Goal: Task Accomplishment & Management: Manage account settings

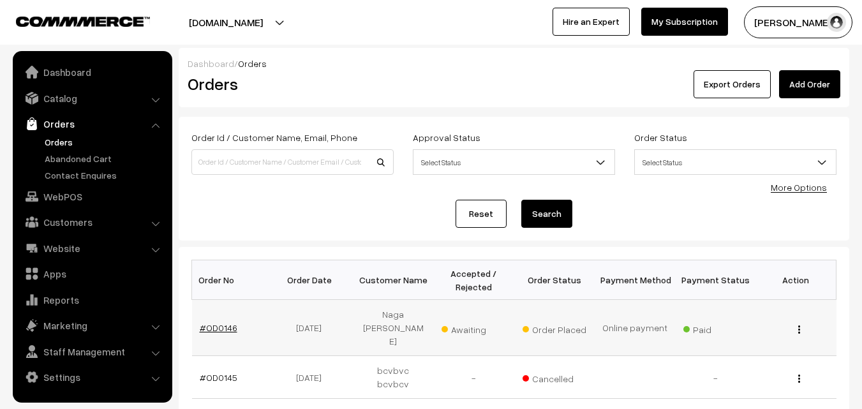
click at [215, 322] on link "#OD0146" at bounding box center [219, 327] width 38 height 11
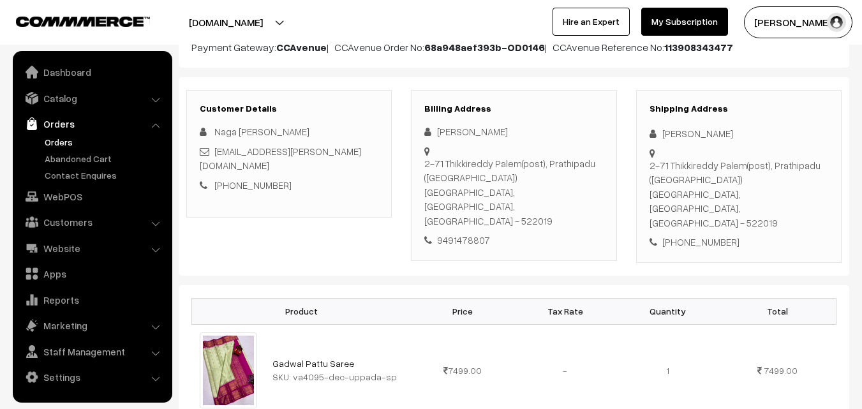
scroll to position [191, 0]
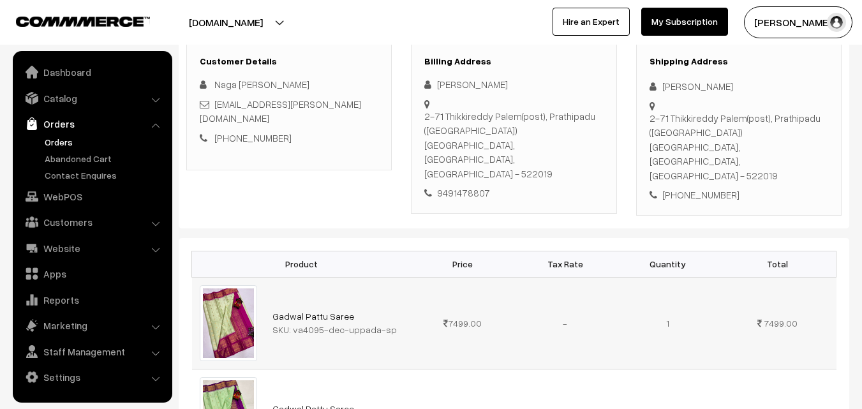
drag, startPoint x: 292, startPoint y: 300, endPoint x: 416, endPoint y: 302, distance: 123.7
click at [416, 302] on tr "Gadwal Pattu Saree SKU: va4095-dec-uppada-sp 7499.00 -" at bounding box center [514, 323] width 644 height 92
copy tr "va4095-dec-uppada-sp"
click at [59, 103] on link "Catalog" at bounding box center [92, 98] width 152 height 23
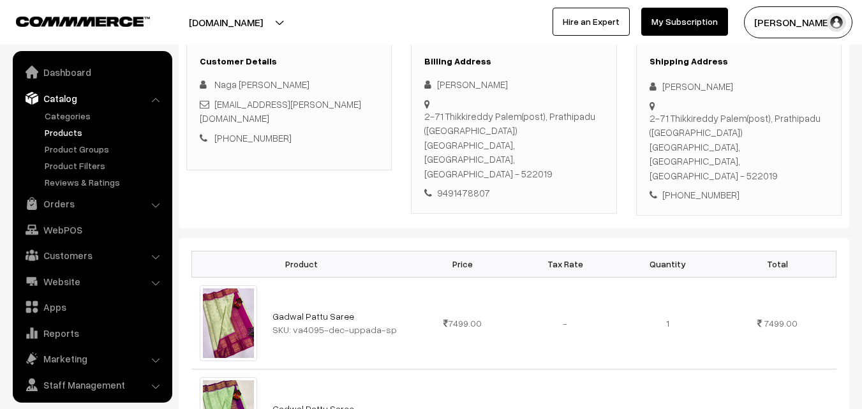
click at [64, 135] on link "Products" at bounding box center [104, 132] width 126 height 13
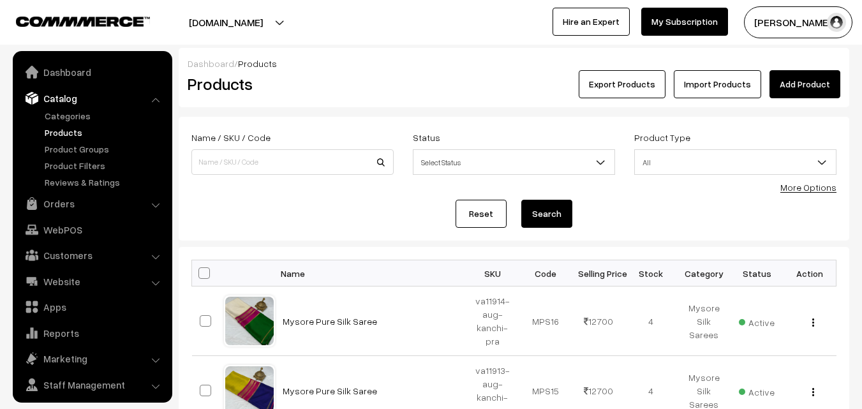
scroll to position [32, 0]
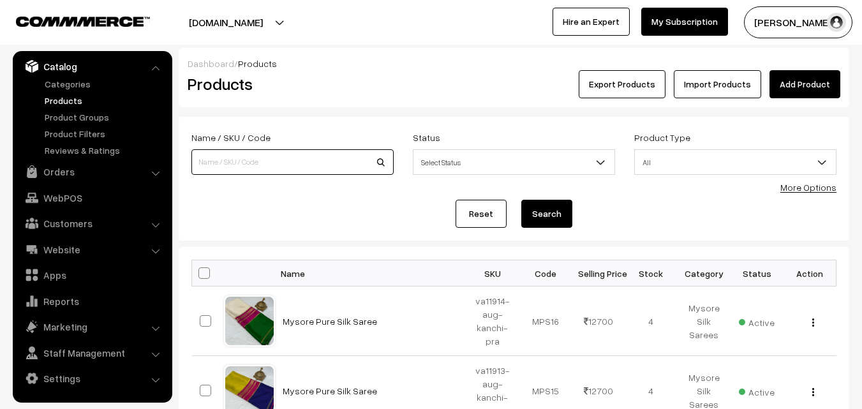
paste input "va4095-dec-uppada-sp"
type input "va4095-dec-uppada-sp"
click at [545, 215] on button "Search" at bounding box center [546, 214] width 51 height 28
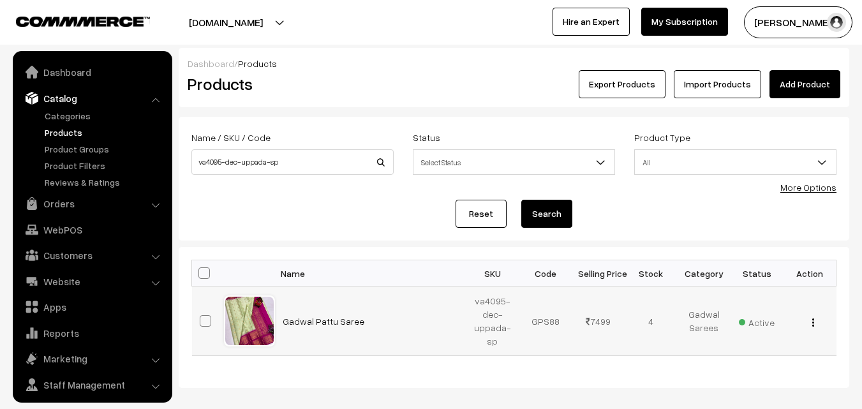
scroll to position [32, 0]
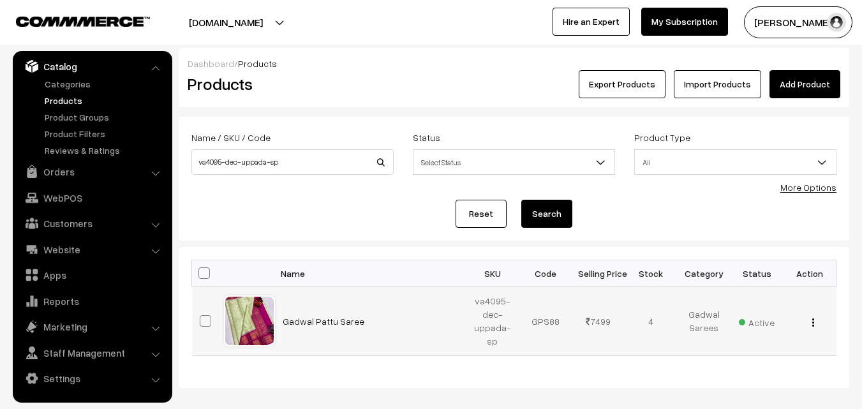
click at [813, 324] on img "button" at bounding box center [813, 322] width 2 height 8
click at [63, 96] on link "Products" at bounding box center [104, 100] width 126 height 13
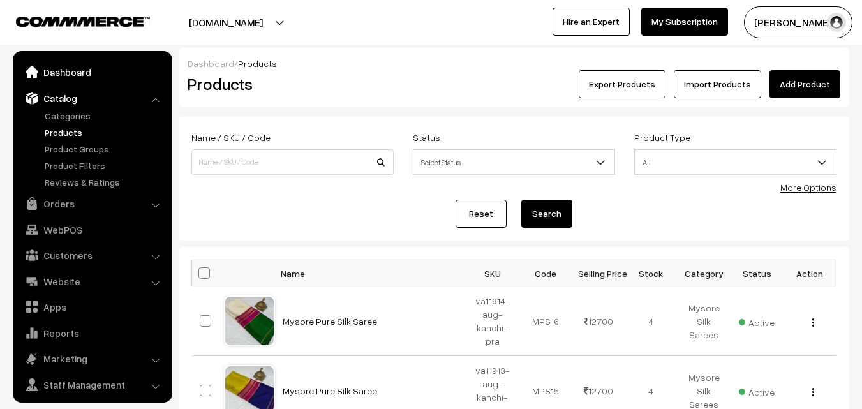
click at [64, 77] on link "Dashboard" at bounding box center [92, 72] width 152 height 23
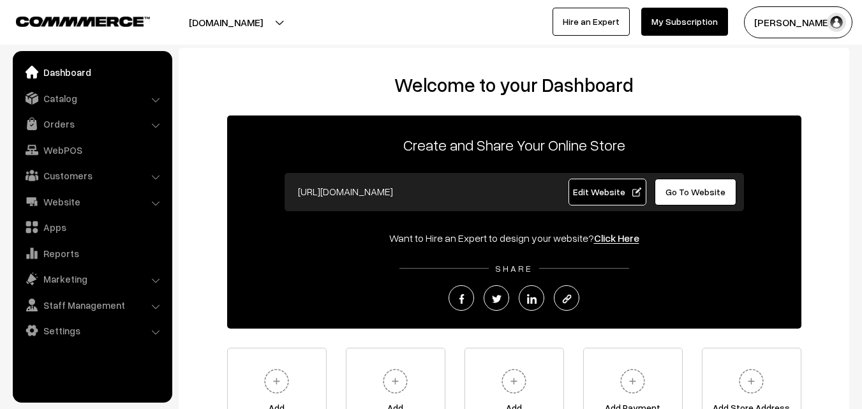
click at [64, 126] on link "Orders" at bounding box center [92, 123] width 152 height 23
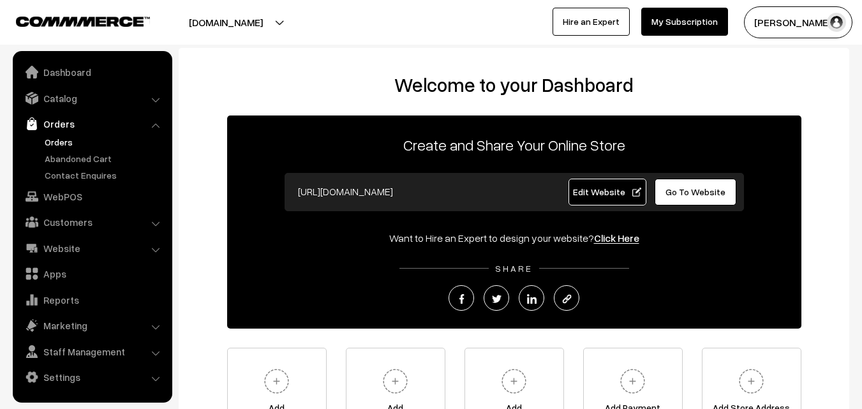
click at [73, 142] on link "Orders" at bounding box center [104, 141] width 126 height 13
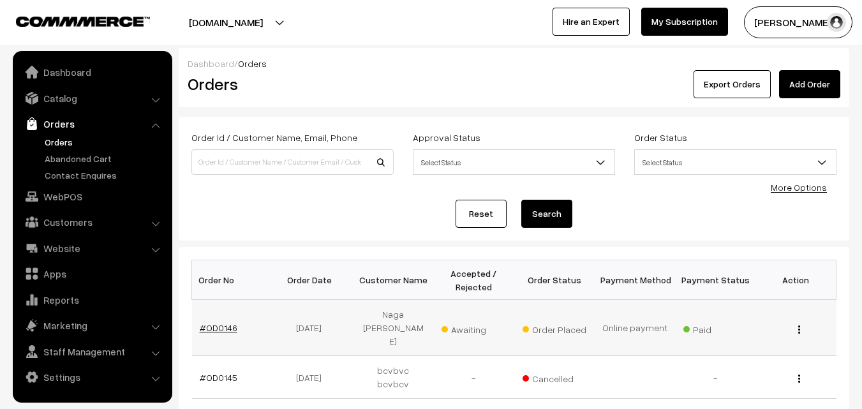
click at [217, 321] on td "#OD0146" at bounding box center [232, 328] width 80 height 56
click at [216, 322] on link "#OD0146" at bounding box center [219, 327] width 38 height 11
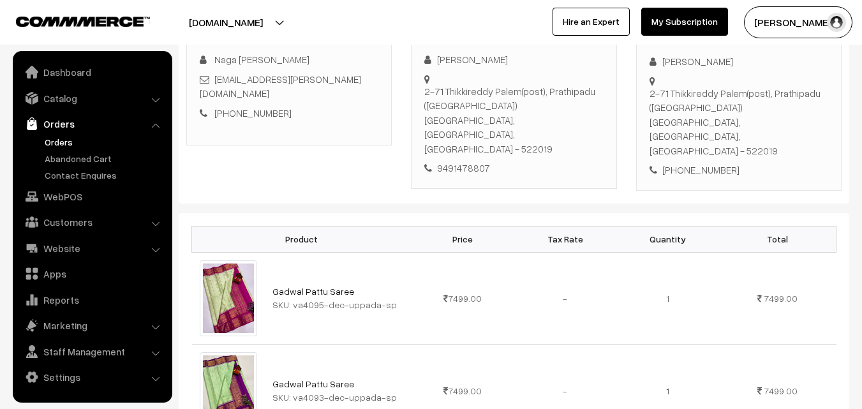
scroll to position [255, 0]
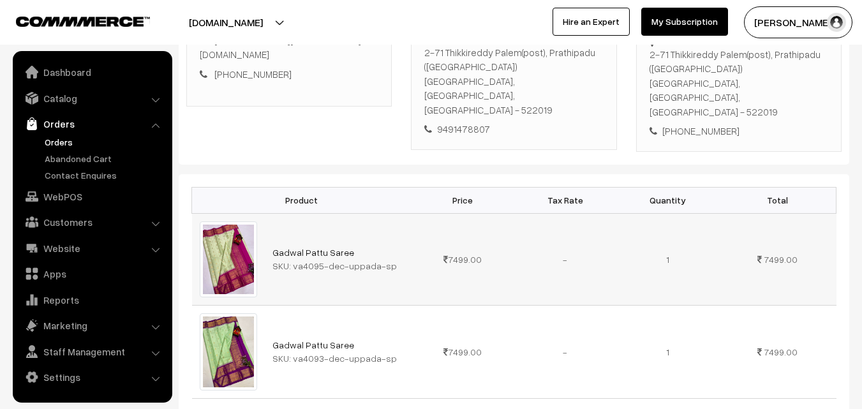
drag, startPoint x: 291, startPoint y: 237, endPoint x: 390, endPoint y: 237, distance: 98.2
click at [390, 259] on div "SKU: va4095-dec-uppada-sp" at bounding box center [337, 265] width 131 height 13
copy div "va4095-dec-uppada-sp"
click at [59, 101] on link "Catalog" at bounding box center [92, 98] width 152 height 23
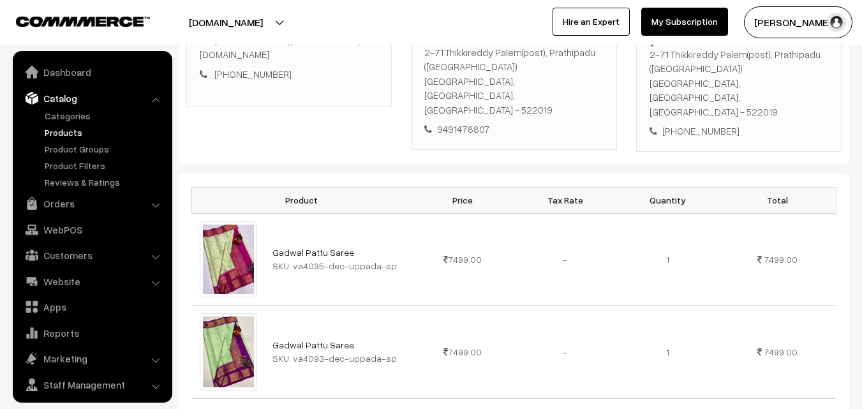
click at [63, 133] on link "Products" at bounding box center [104, 132] width 126 height 13
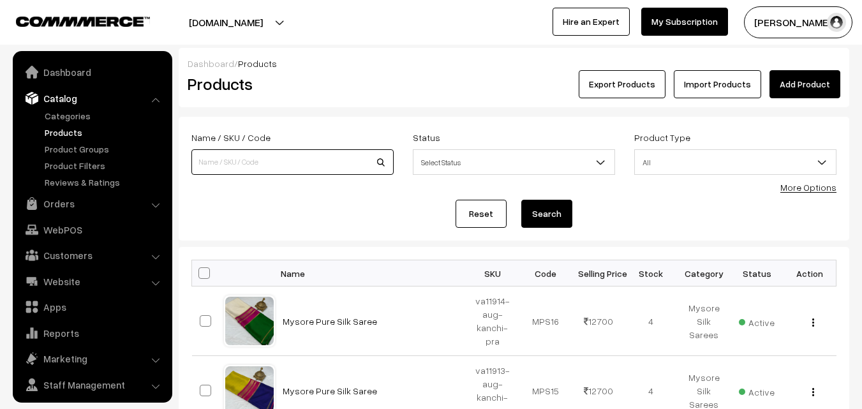
scroll to position [32, 0]
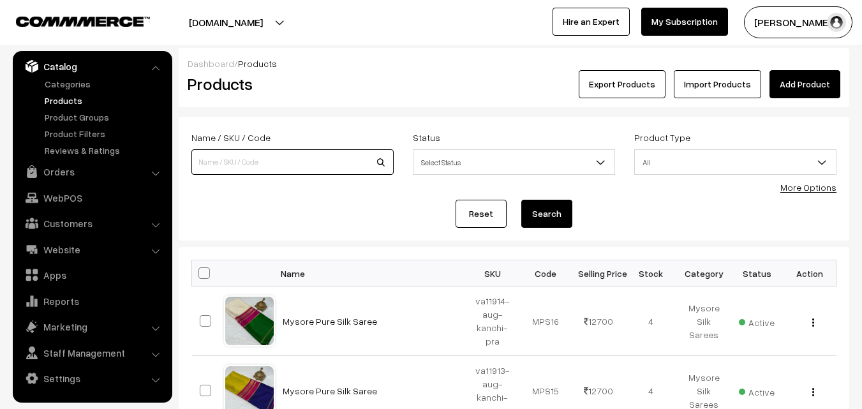
paste input "va4095-dec-uppada-sp"
type input "va4095-dec-uppada-sp"
click at [548, 216] on button "Search" at bounding box center [546, 214] width 51 height 28
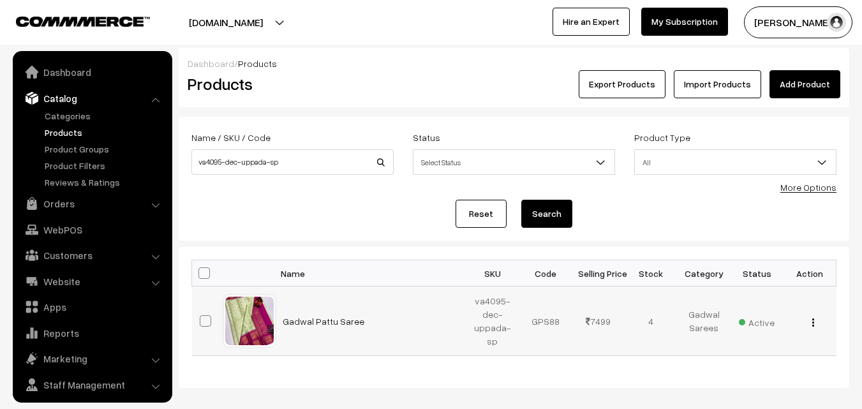
scroll to position [32, 0]
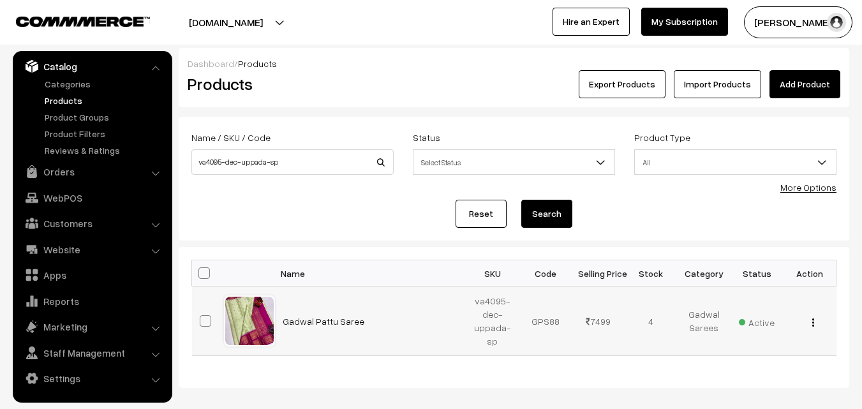
click at [811, 317] on button "button" at bounding box center [812, 322] width 3 height 10
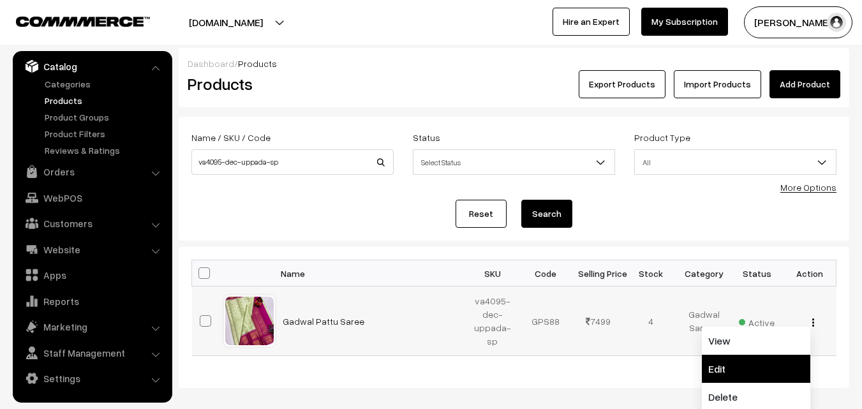
click at [746, 367] on link "Edit" at bounding box center [756, 369] width 108 height 28
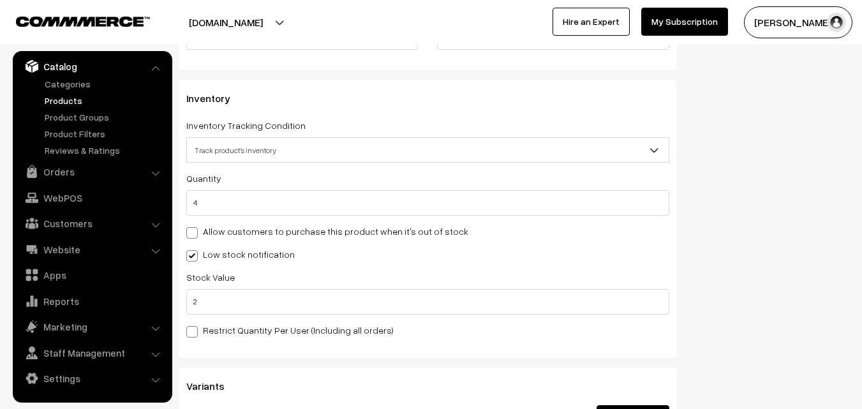
scroll to position [1211, 0]
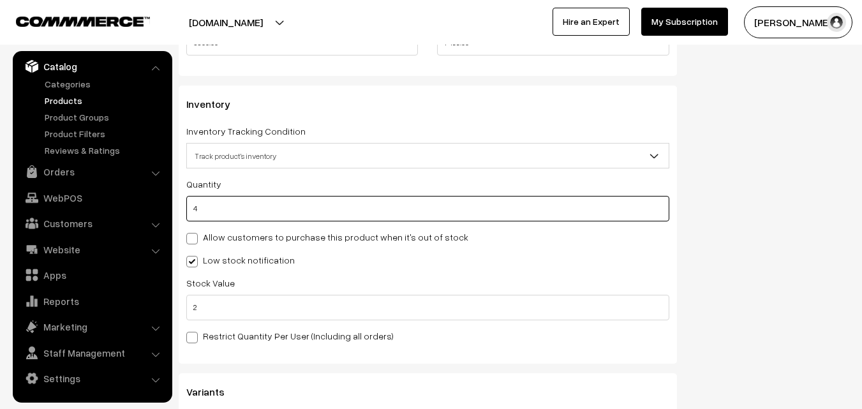
drag, startPoint x: 229, startPoint y: 200, endPoint x: 184, endPoint y: 205, distance: 45.6
click at [184, 205] on div "Inventory Inventory Tracking Condition Don't track inventory Track product's in…" at bounding box center [428, 224] width 498 height 278
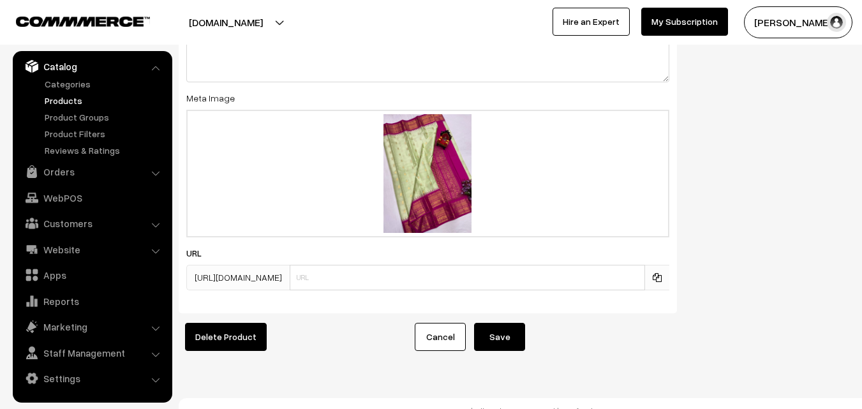
scroll to position [2003, 0]
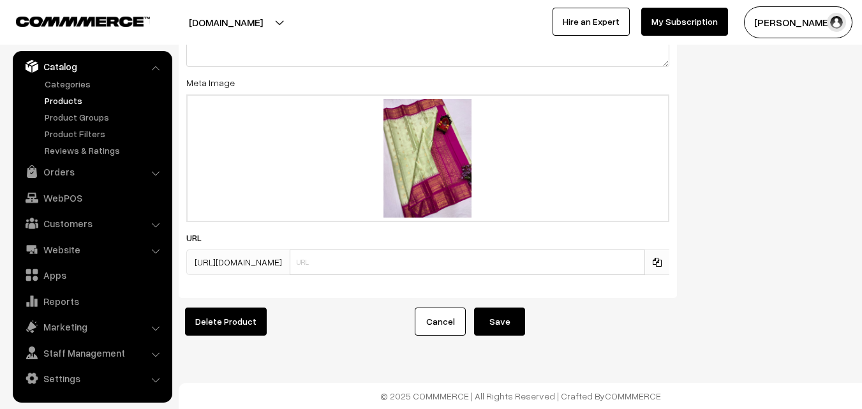
type input "0"
click at [512, 308] on button "Save" at bounding box center [499, 321] width 51 height 28
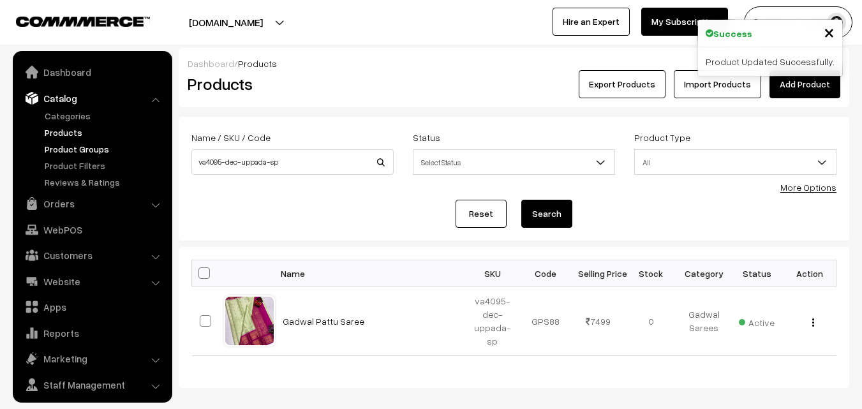
scroll to position [32, 0]
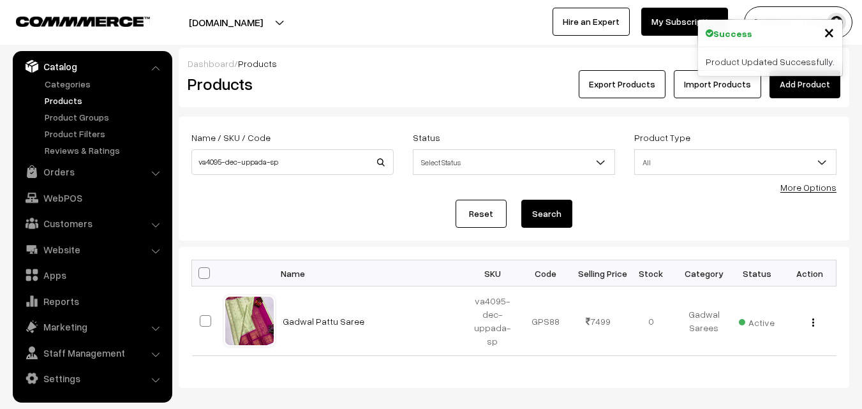
click at [62, 102] on link "Products" at bounding box center [104, 100] width 126 height 13
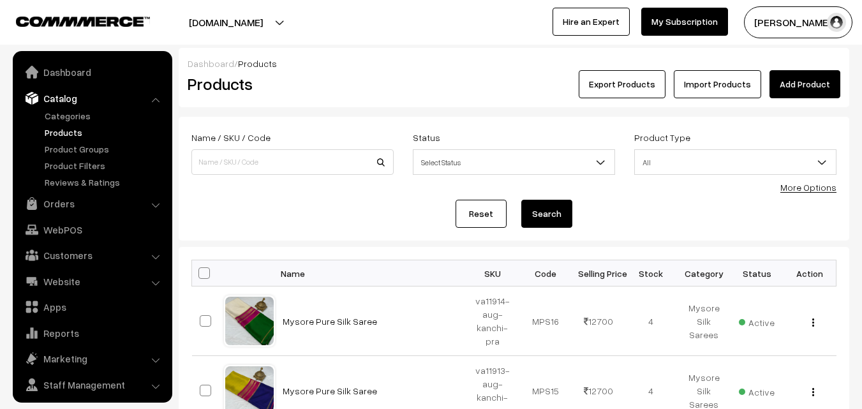
scroll to position [32, 0]
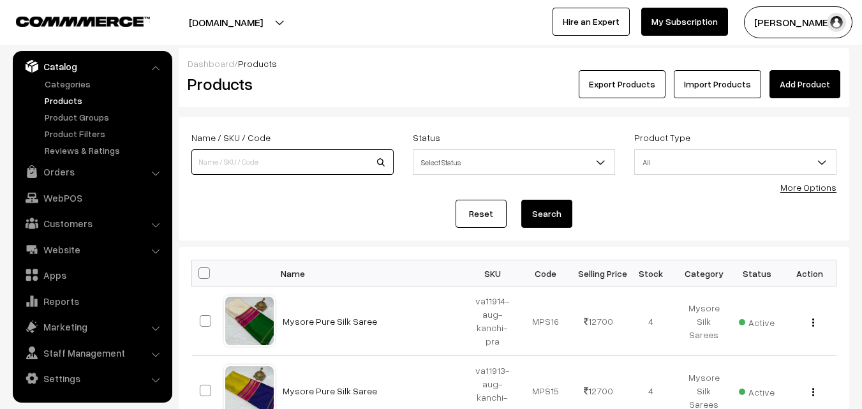
paste input "va4095-dec-uppada-sp"
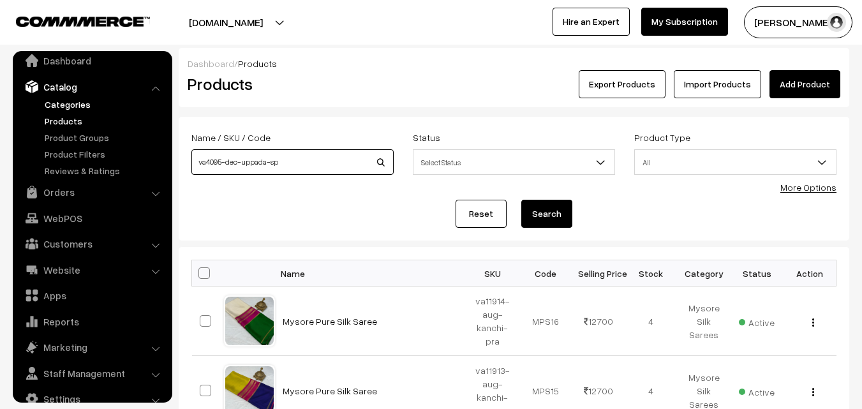
scroll to position [0, 0]
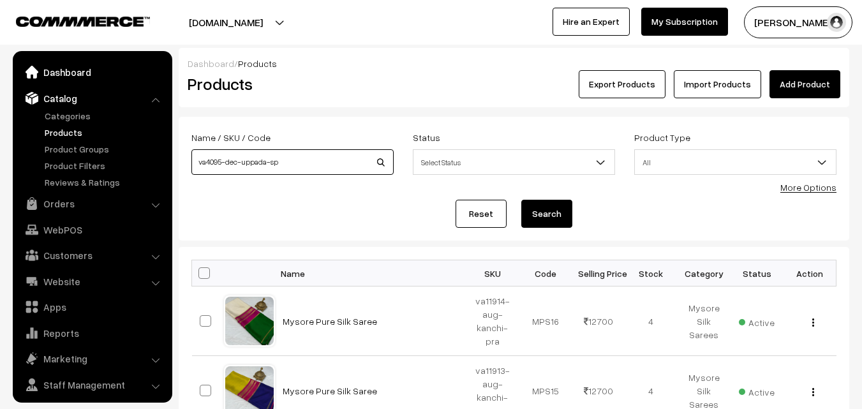
type input "va4095-dec-uppada-sp"
click at [63, 71] on link "Dashboard" at bounding box center [92, 72] width 152 height 23
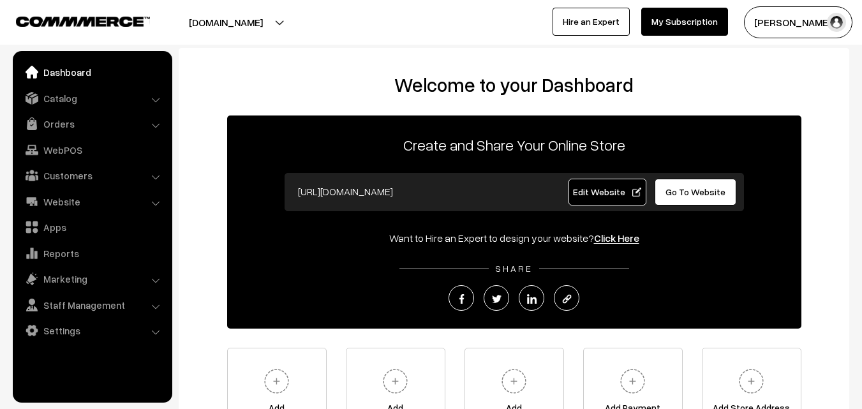
click at [54, 122] on link "Orders" at bounding box center [92, 123] width 152 height 23
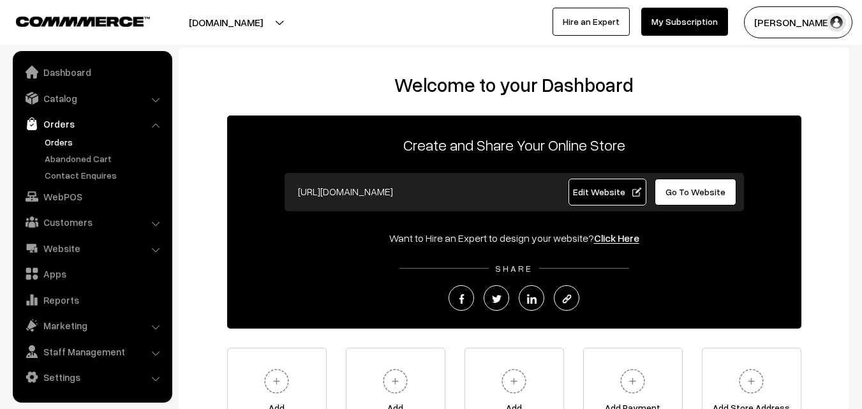
click at [66, 144] on link "Orders" at bounding box center [104, 141] width 126 height 13
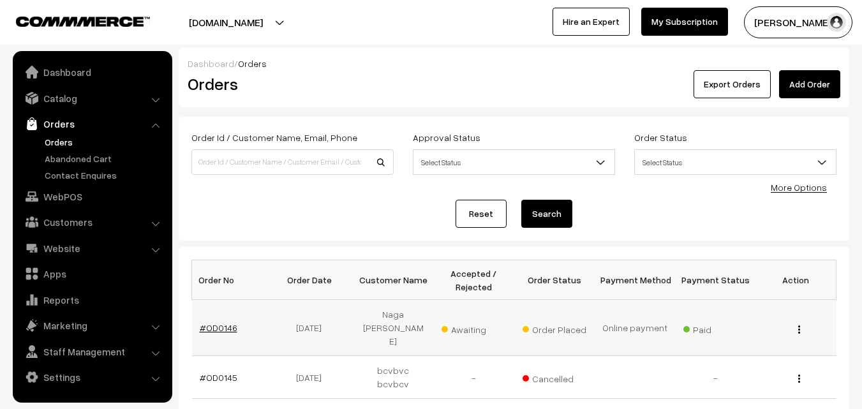
click at [228, 322] on link "#OD0146" at bounding box center [219, 327] width 38 height 11
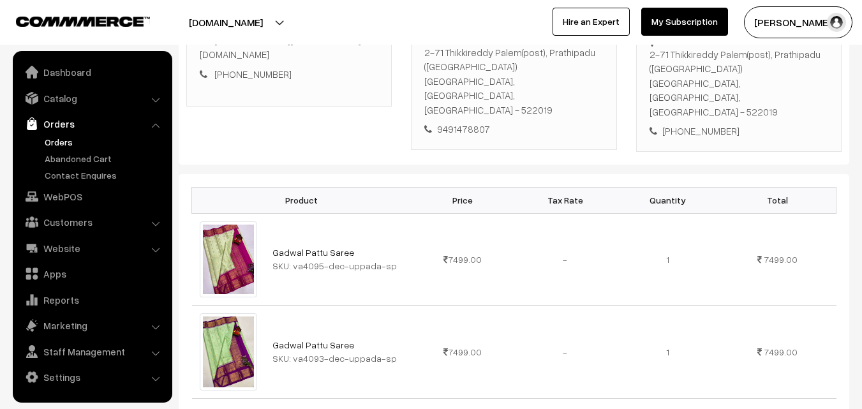
scroll to position [319, 0]
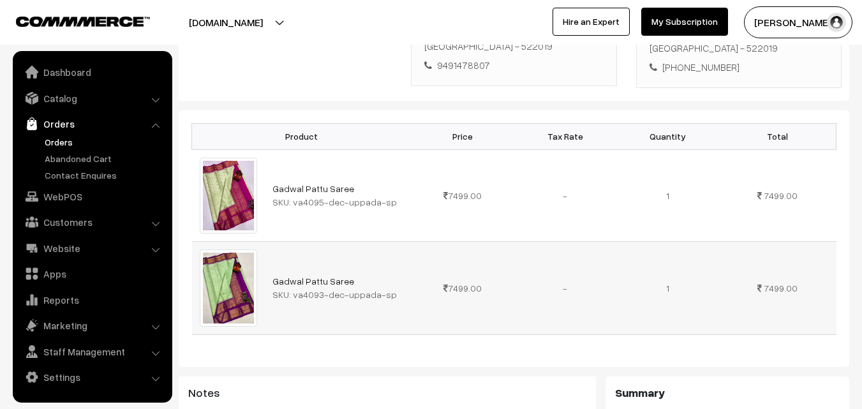
drag, startPoint x: 293, startPoint y: 265, endPoint x: 392, endPoint y: 261, distance: 98.3
click at [392, 288] on div "SKU: va4093-dec-uppada-sp" at bounding box center [337, 294] width 131 height 13
drag, startPoint x: 292, startPoint y: 265, endPoint x: 402, endPoint y: 264, distance: 109.7
click at [402, 288] on div "SKU: va4093-dec-uppada-sp" at bounding box center [337, 294] width 131 height 13
copy div "va4093-dec-uppada-sp"
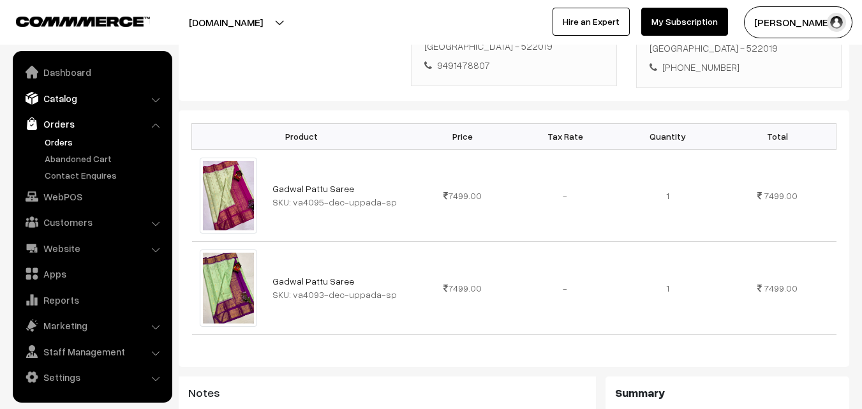
click at [63, 99] on link "Catalog" at bounding box center [92, 98] width 152 height 23
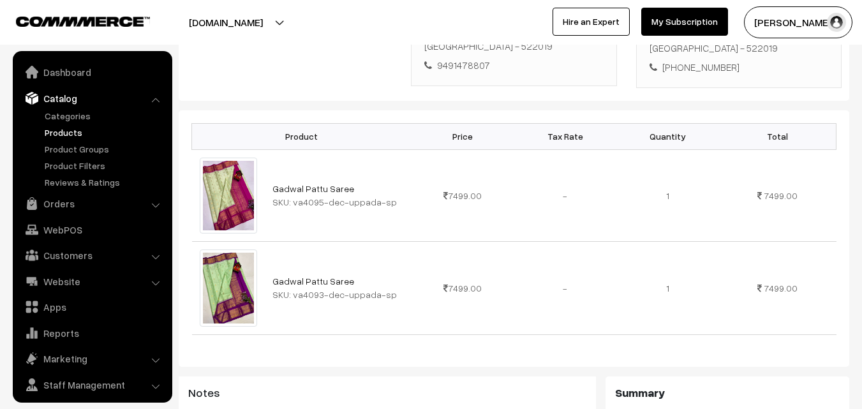
click at [64, 134] on link "Products" at bounding box center [104, 132] width 126 height 13
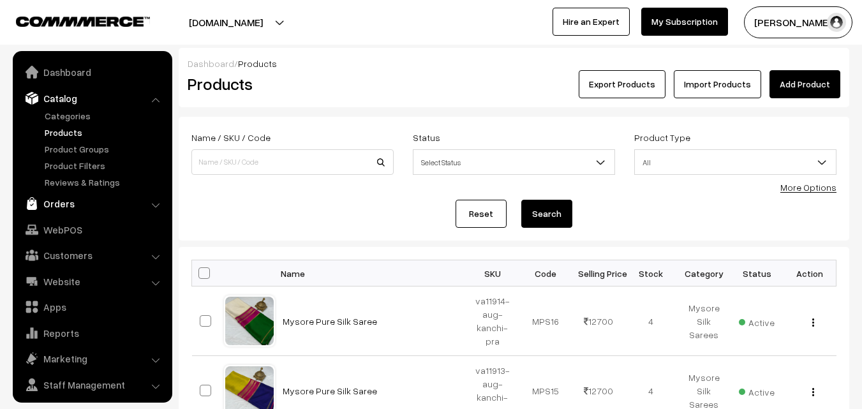
scroll to position [32, 0]
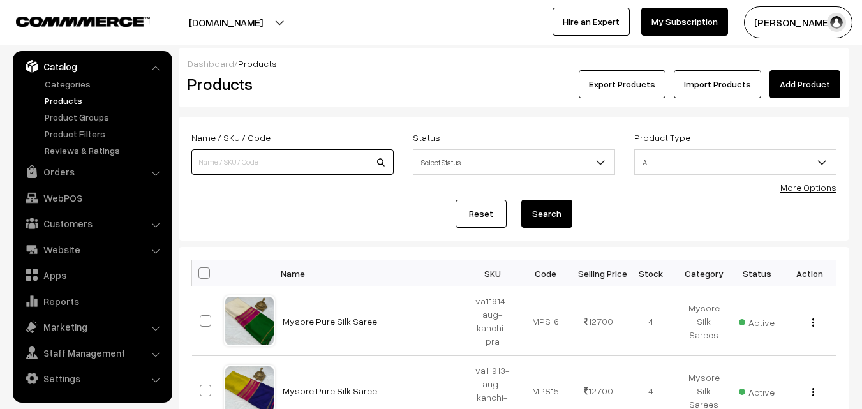
paste input "va4093-dec-uppada-sp"
type input "va4093-dec-uppada-sp"
click at [543, 210] on button "Search" at bounding box center [546, 214] width 51 height 28
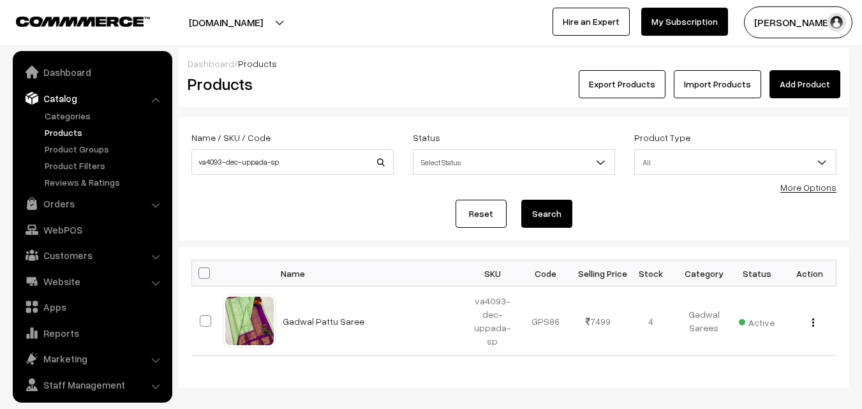
scroll to position [32, 0]
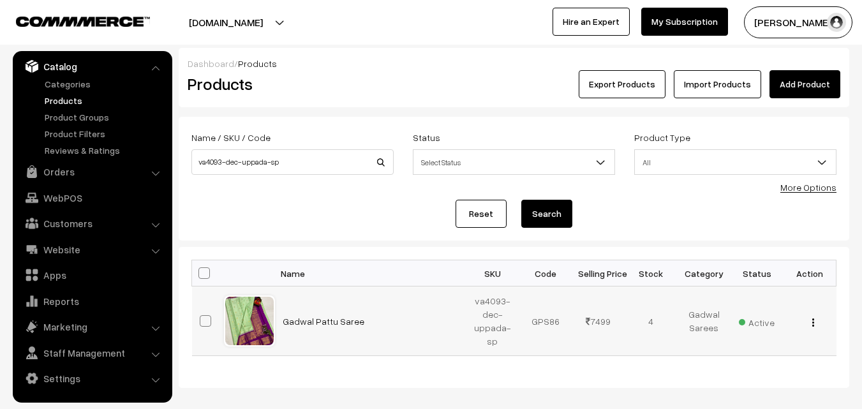
click at [813, 319] on img "button" at bounding box center [813, 322] width 2 height 8
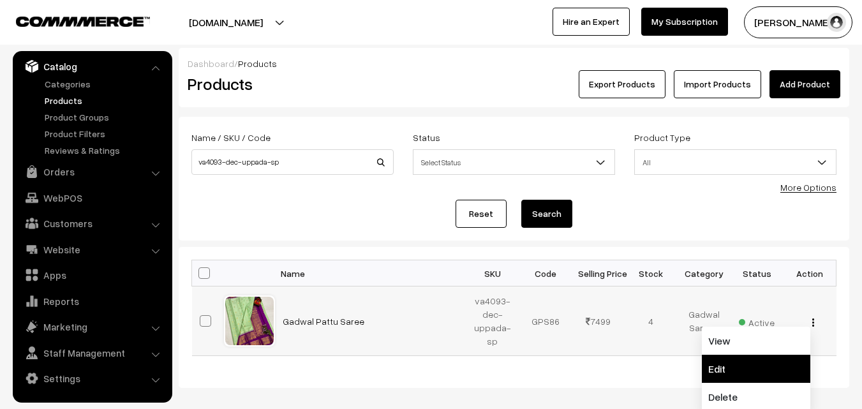
click at [719, 360] on link "Edit" at bounding box center [756, 369] width 108 height 28
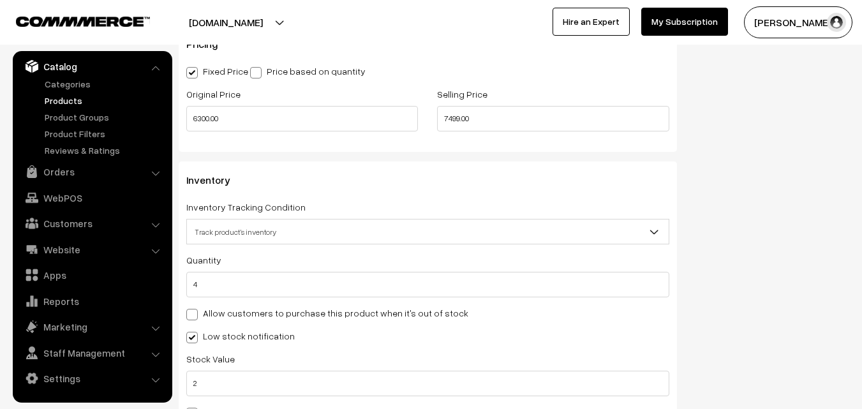
scroll to position [1148, 0]
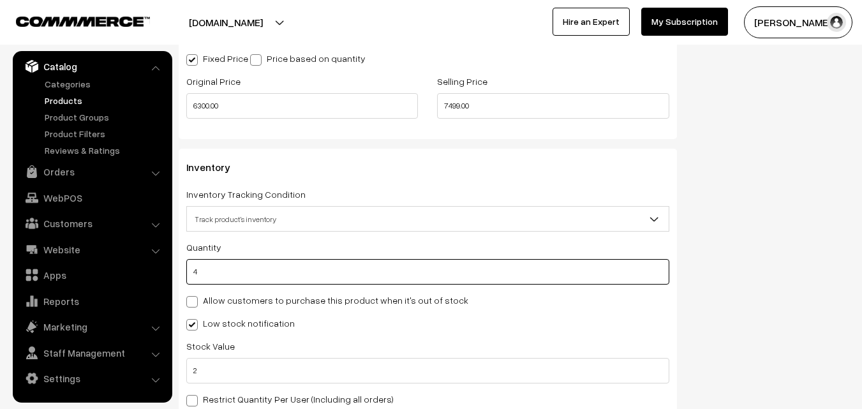
drag, startPoint x: 244, startPoint y: 271, endPoint x: 193, endPoint y: 271, distance: 50.4
click at [193, 271] on input "4" at bounding box center [427, 272] width 483 height 26
type input "0"
type input "4"
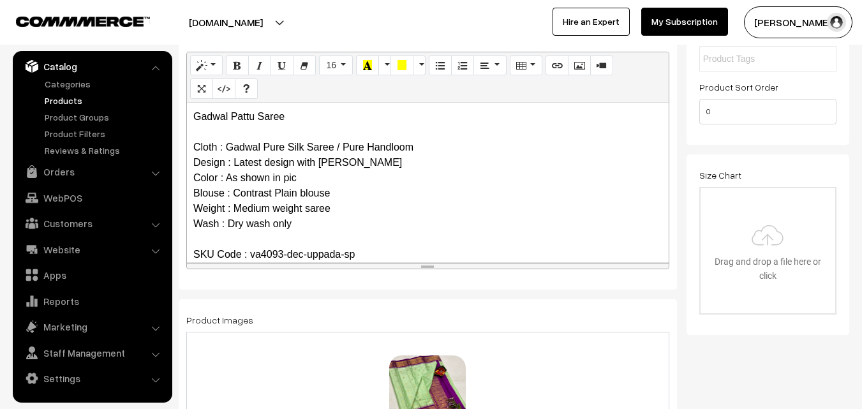
scroll to position [0, 0]
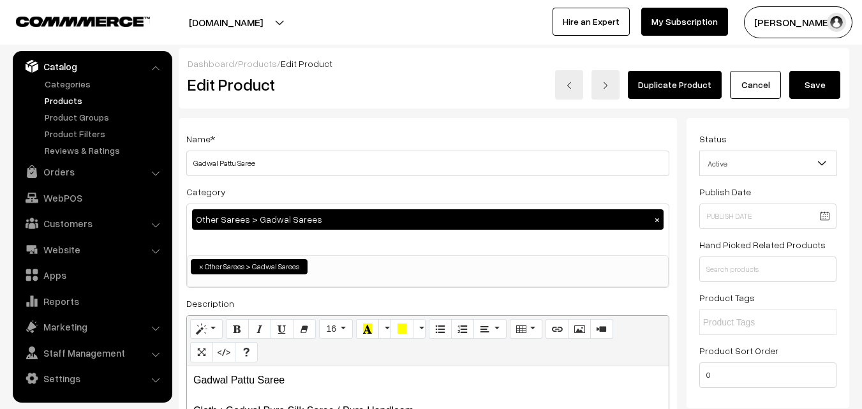
type input "0"
click at [825, 87] on button "Save" at bounding box center [814, 85] width 51 height 28
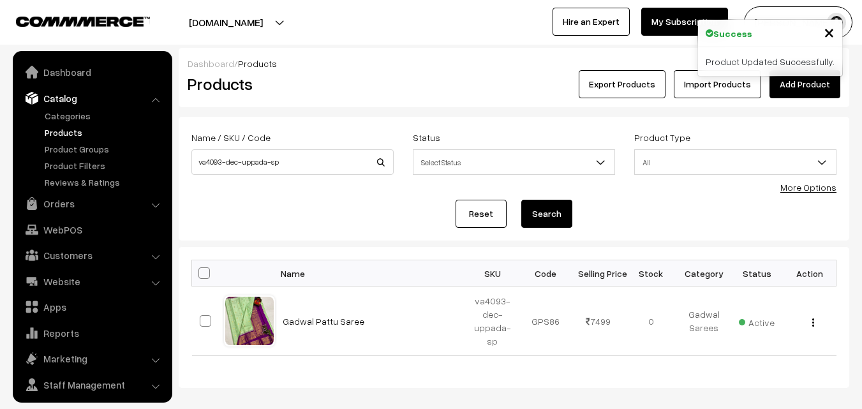
click at [62, 98] on link "Catalog" at bounding box center [92, 98] width 152 height 23
click at [68, 71] on link "Dashboard" at bounding box center [92, 72] width 152 height 23
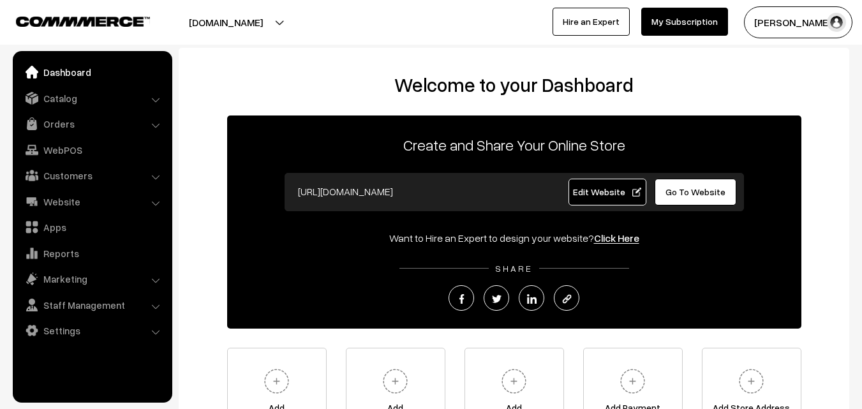
click at [63, 119] on link "Orders" at bounding box center [92, 123] width 152 height 23
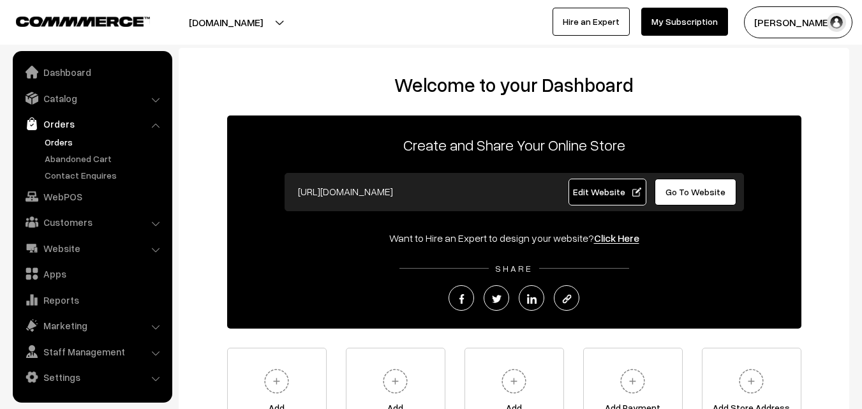
click at [64, 140] on link "Orders" at bounding box center [104, 141] width 126 height 13
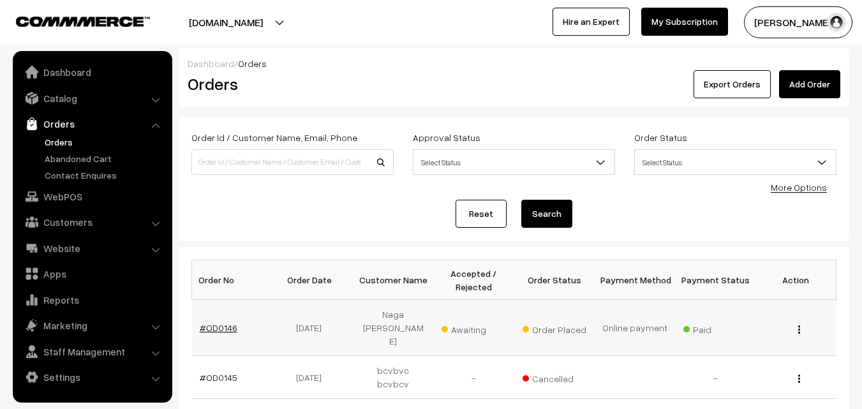
click at [225, 322] on link "#OD0146" at bounding box center [219, 327] width 38 height 11
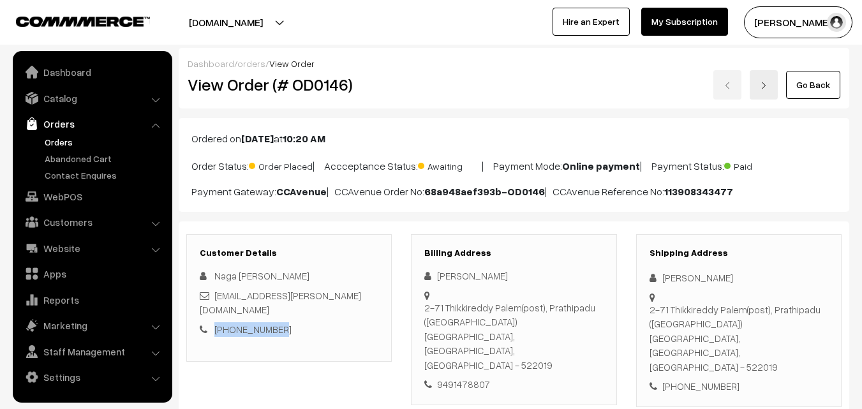
drag, startPoint x: 285, startPoint y: 317, endPoint x: 216, endPoint y: 313, distance: 69.6
click at [216, 322] on div "[PHONE_NUMBER]" at bounding box center [289, 329] width 179 height 15
copy link "[PHONE_NUMBER]"
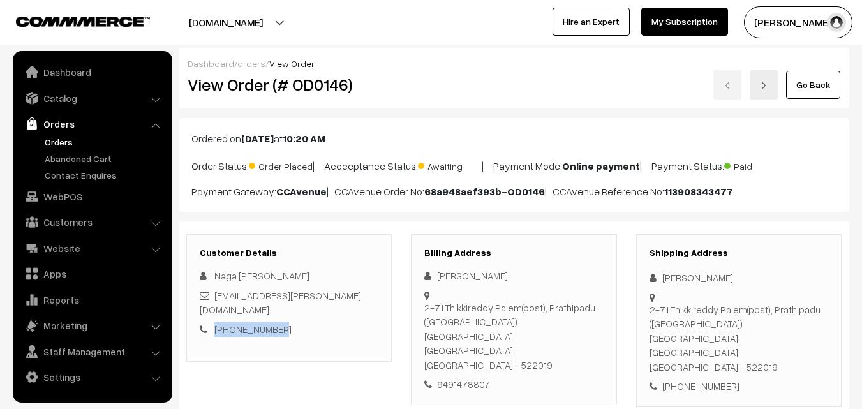
copy link "[PHONE_NUMBER]"
